Goal: Task Accomplishment & Management: Complete application form

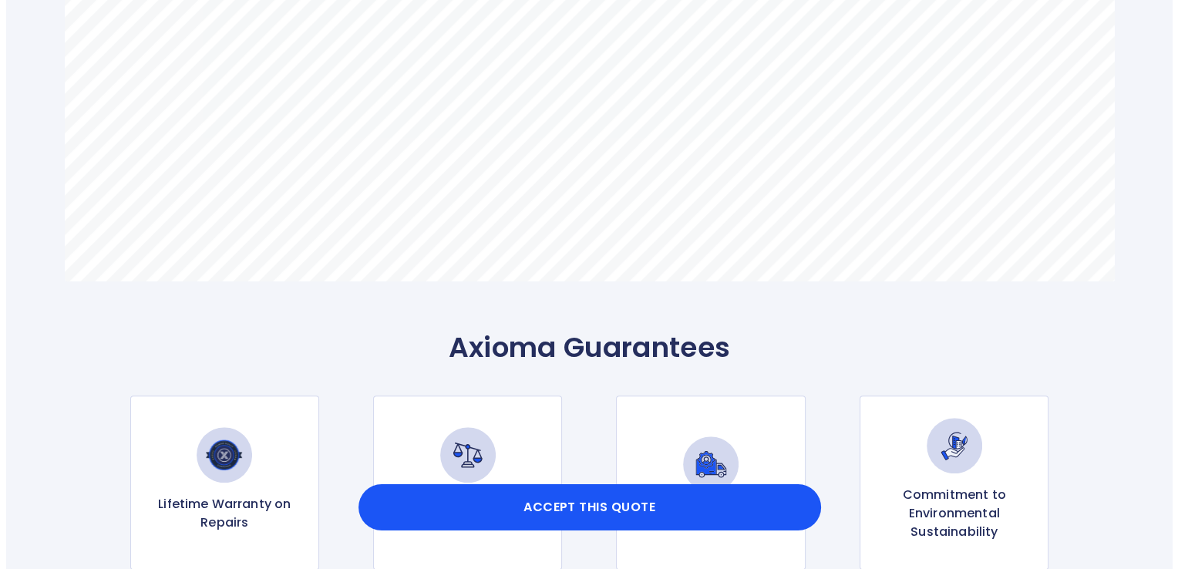
scroll to position [1310, 0]
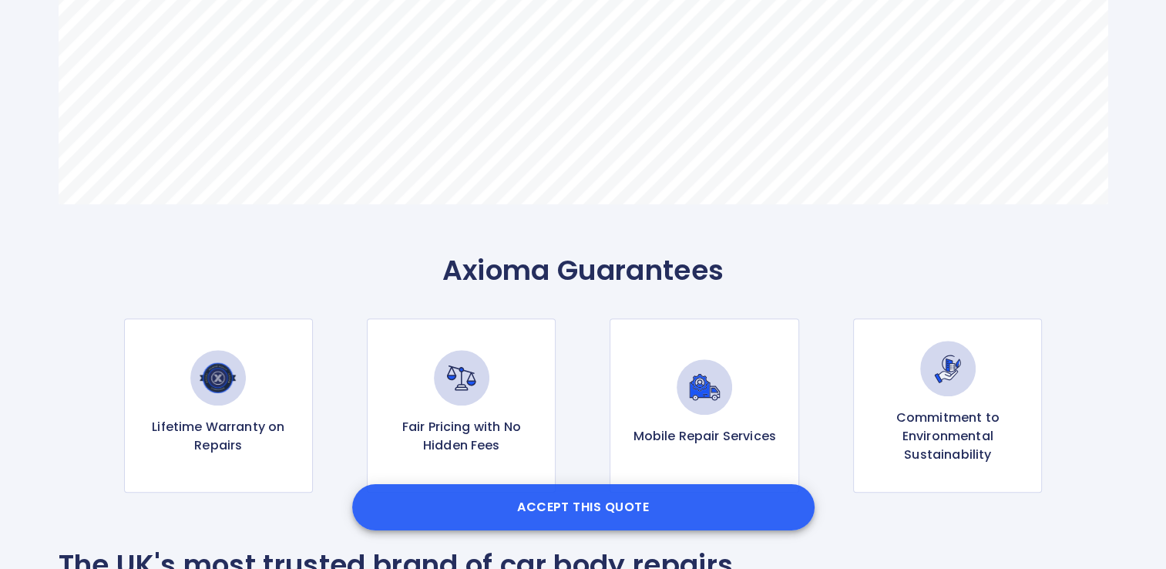
click at [573, 505] on button "Accept this Quote" at bounding box center [583, 507] width 462 height 46
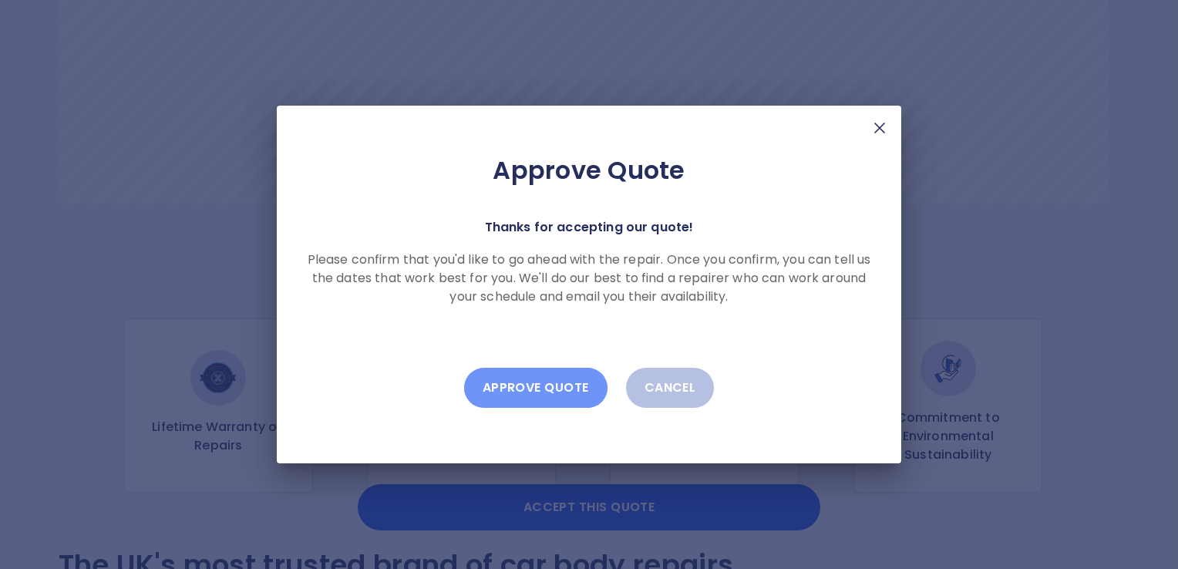
click at [536, 388] on button "Approve Quote" at bounding box center [535, 388] width 143 height 40
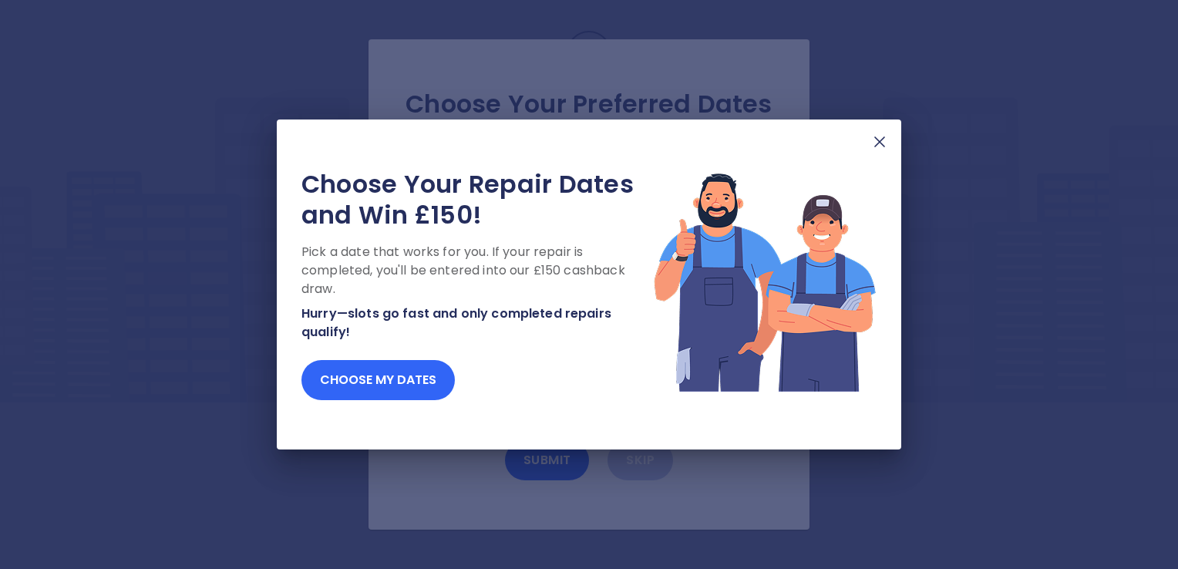
click at [404, 380] on button "Choose my dates" at bounding box center [377, 380] width 153 height 40
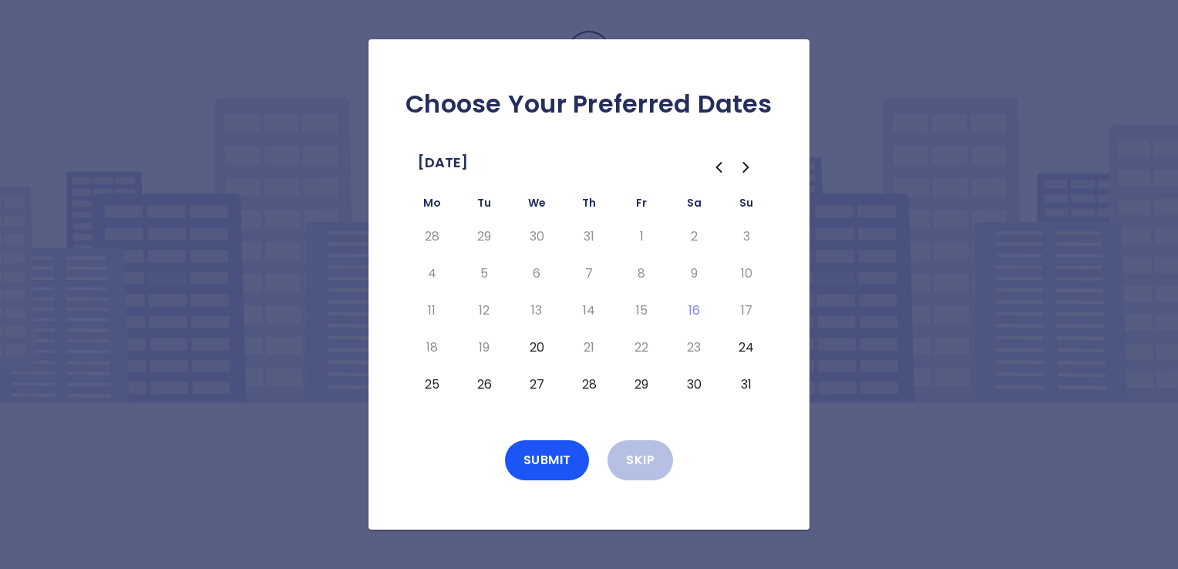
click at [483, 384] on button "26" at bounding box center [484, 384] width 28 height 25
click at [542, 455] on button "Submit" at bounding box center [547, 460] width 85 height 40
